Goal: Entertainment & Leisure: Consume media (video, audio)

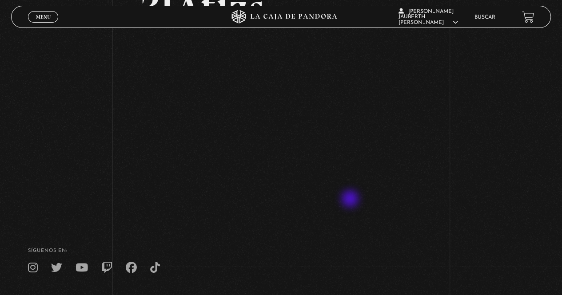
scroll to position [44, 0]
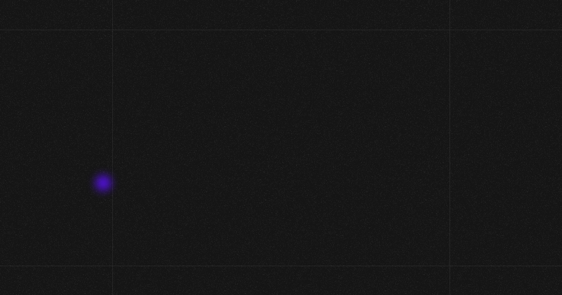
scroll to position [44, 0]
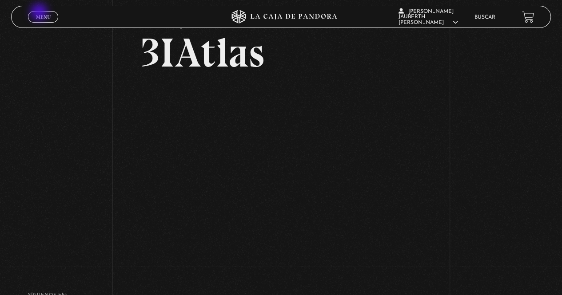
click at [40, 13] on link "Menu Cerrar" at bounding box center [43, 17] width 30 height 12
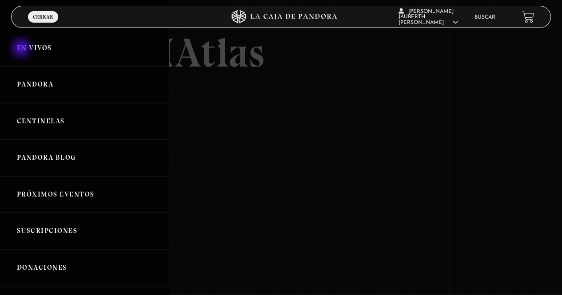
click at [22, 48] on link "En vivos" at bounding box center [84, 48] width 169 height 37
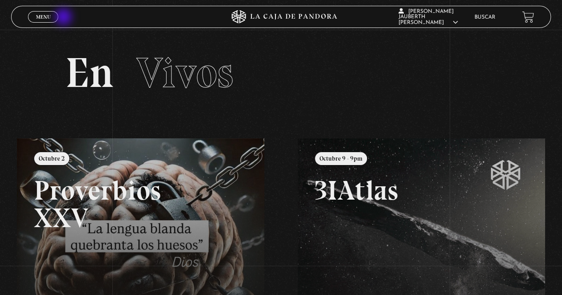
click at [64, 18] on div "Menu Cerrar" at bounding box center [112, 16] width 169 height 21
click at [47, 22] on span "Cerrar" at bounding box center [43, 25] width 21 height 6
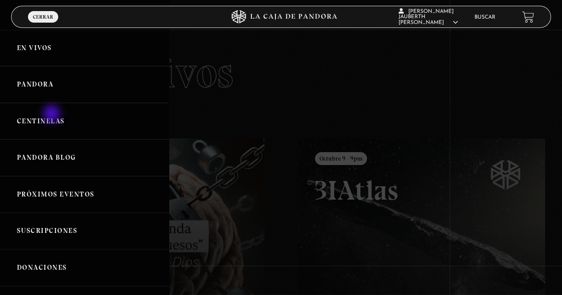
click at [52, 115] on link "Centinelas" at bounding box center [84, 121] width 169 height 37
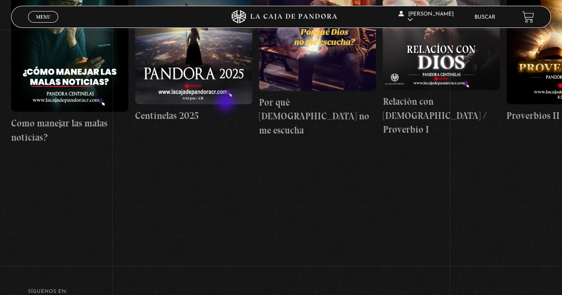
scroll to position [89, 0]
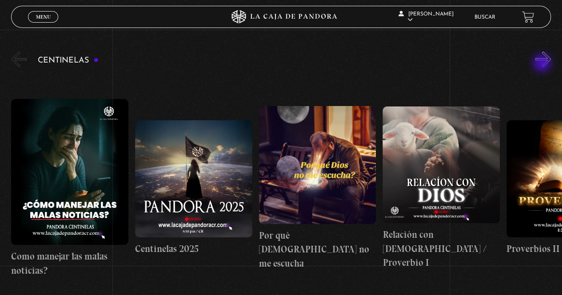
click at [551, 52] on button "»" at bounding box center [543, 60] width 16 height 16
drag, startPoint x: 552, startPoint y: 49, endPoint x: 552, endPoint y: 55, distance: 5.3
click at [551, 52] on button "»" at bounding box center [543, 60] width 16 height 16
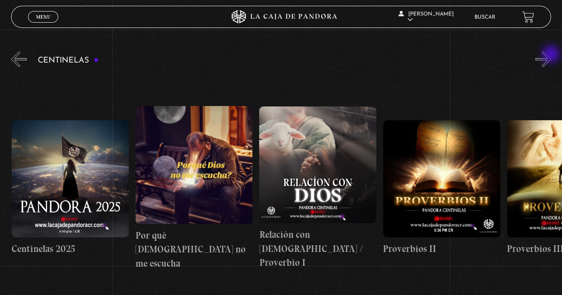
click at [551, 55] on button "»" at bounding box center [543, 60] width 16 height 16
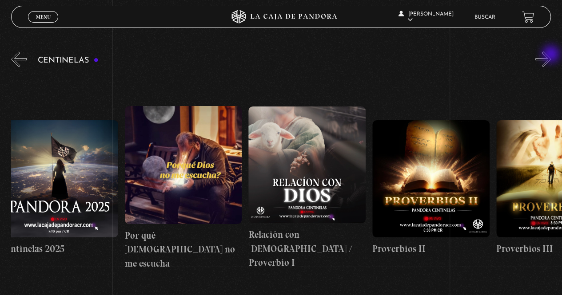
click at [551, 55] on button "»" at bounding box center [543, 60] width 16 height 16
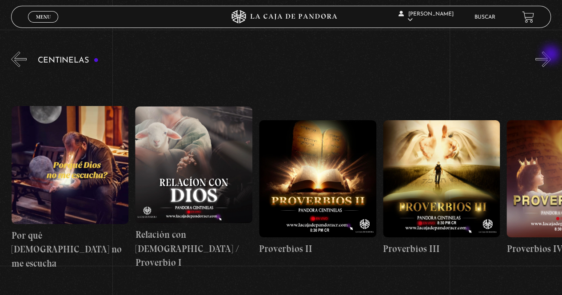
click at [551, 55] on button "»" at bounding box center [543, 60] width 16 height 16
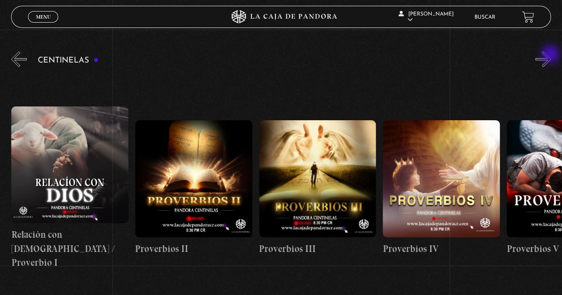
click at [551, 55] on button "»" at bounding box center [543, 60] width 16 height 16
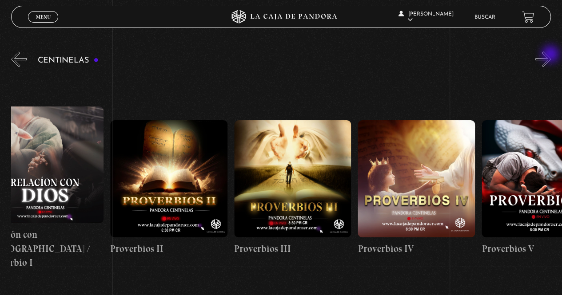
click at [551, 55] on button "»" at bounding box center [543, 60] width 16 height 16
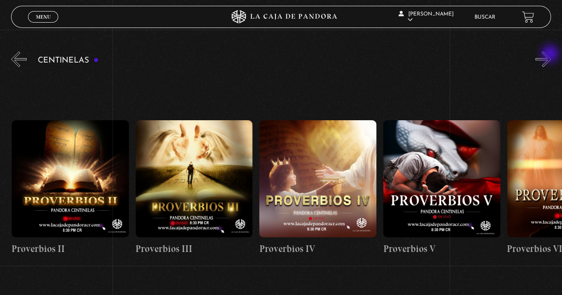
click at [551, 55] on button "»" at bounding box center [543, 60] width 16 height 16
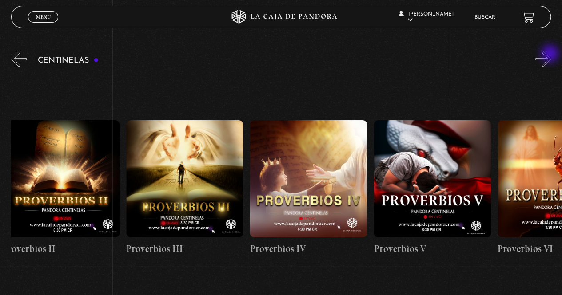
click at [550, 54] on button "»" at bounding box center [543, 60] width 16 height 16
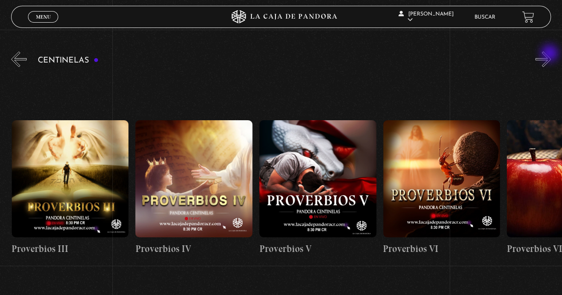
click at [550, 54] on button "»" at bounding box center [543, 60] width 16 height 16
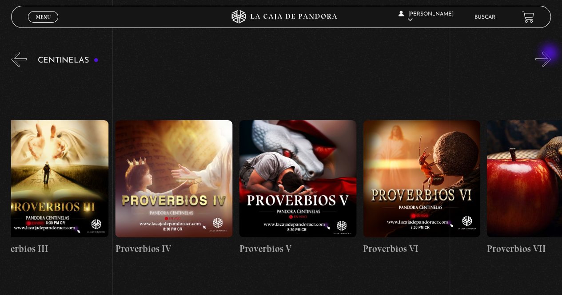
click at [550, 54] on button "»" at bounding box center [543, 60] width 16 height 16
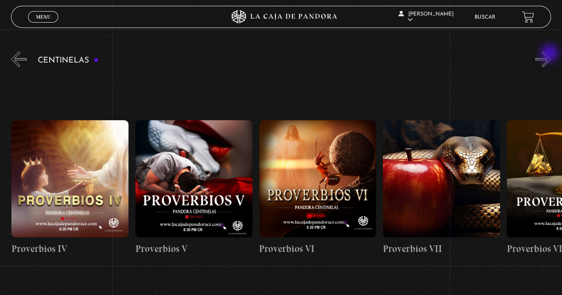
click at [550, 54] on button "»" at bounding box center [543, 60] width 16 height 16
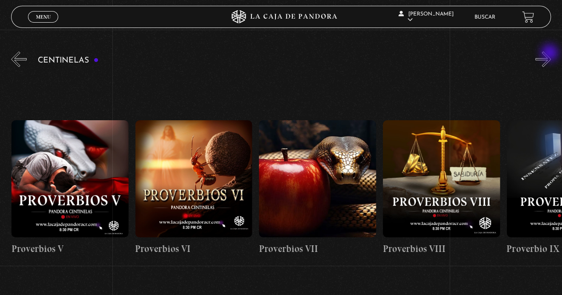
click at [550, 54] on button "»" at bounding box center [543, 60] width 16 height 16
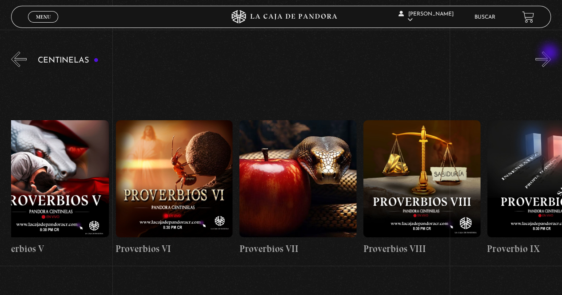
click at [550, 54] on button "»" at bounding box center [543, 60] width 16 height 16
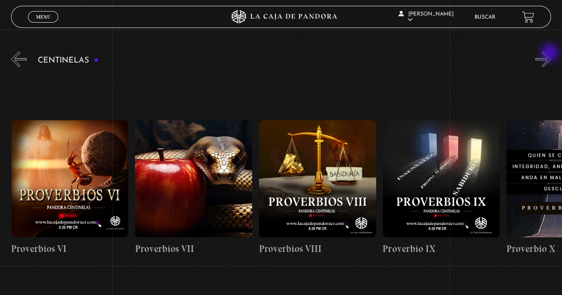
click at [550, 54] on button "»" at bounding box center [543, 60] width 16 height 16
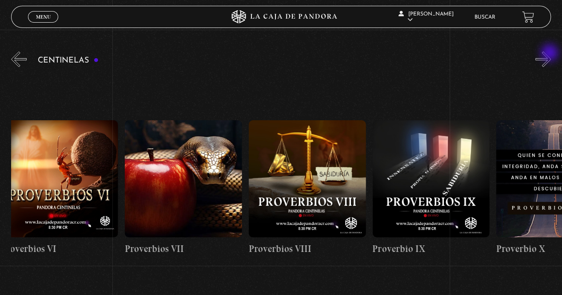
click at [550, 54] on button "»" at bounding box center [543, 60] width 16 height 16
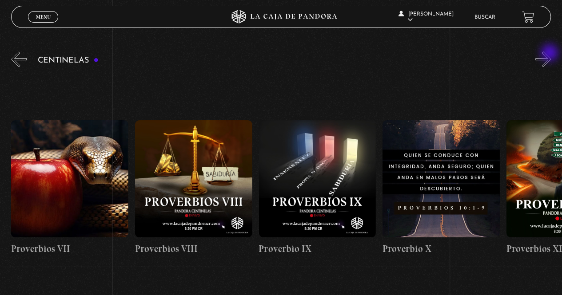
click at [550, 54] on button "»" at bounding box center [543, 60] width 16 height 16
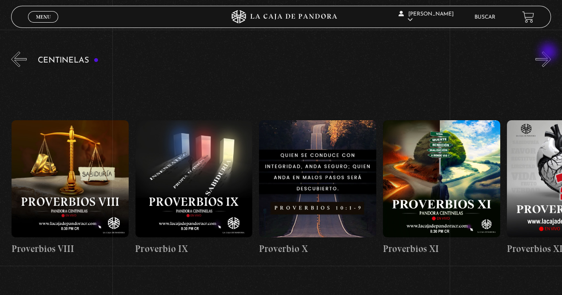
click at [549, 53] on button "»" at bounding box center [543, 60] width 16 height 16
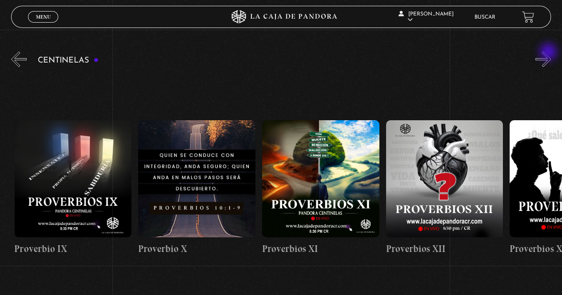
click at [549, 53] on button "»" at bounding box center [543, 60] width 16 height 16
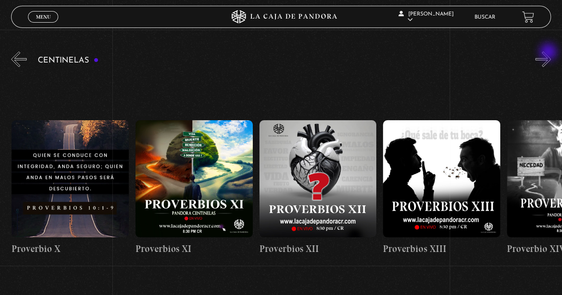
click at [549, 53] on button "»" at bounding box center [543, 60] width 16 height 16
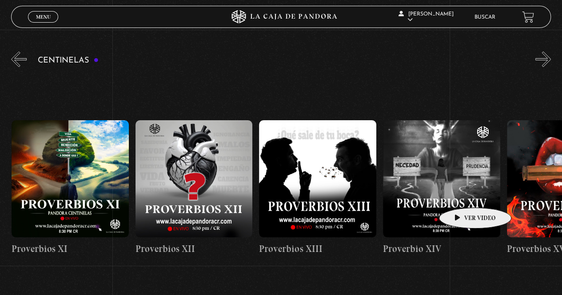
scroll to position [0, 1609]
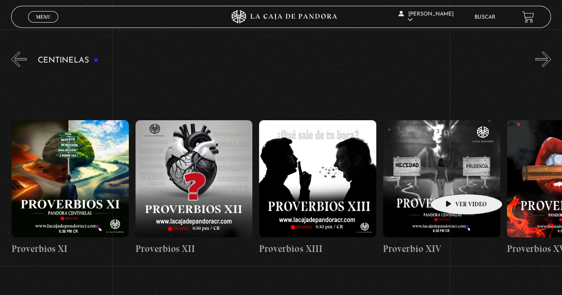
click at [452, 181] on figure at bounding box center [441, 178] width 117 height 117
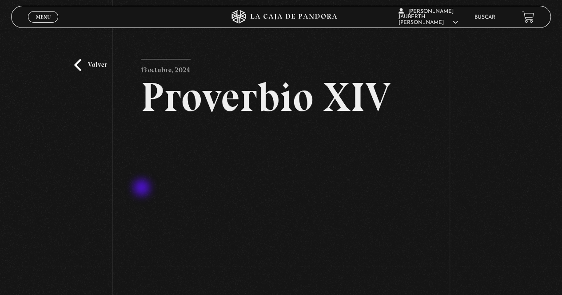
scroll to position [44, 0]
